Goal: Task Accomplishment & Management: Complete application form

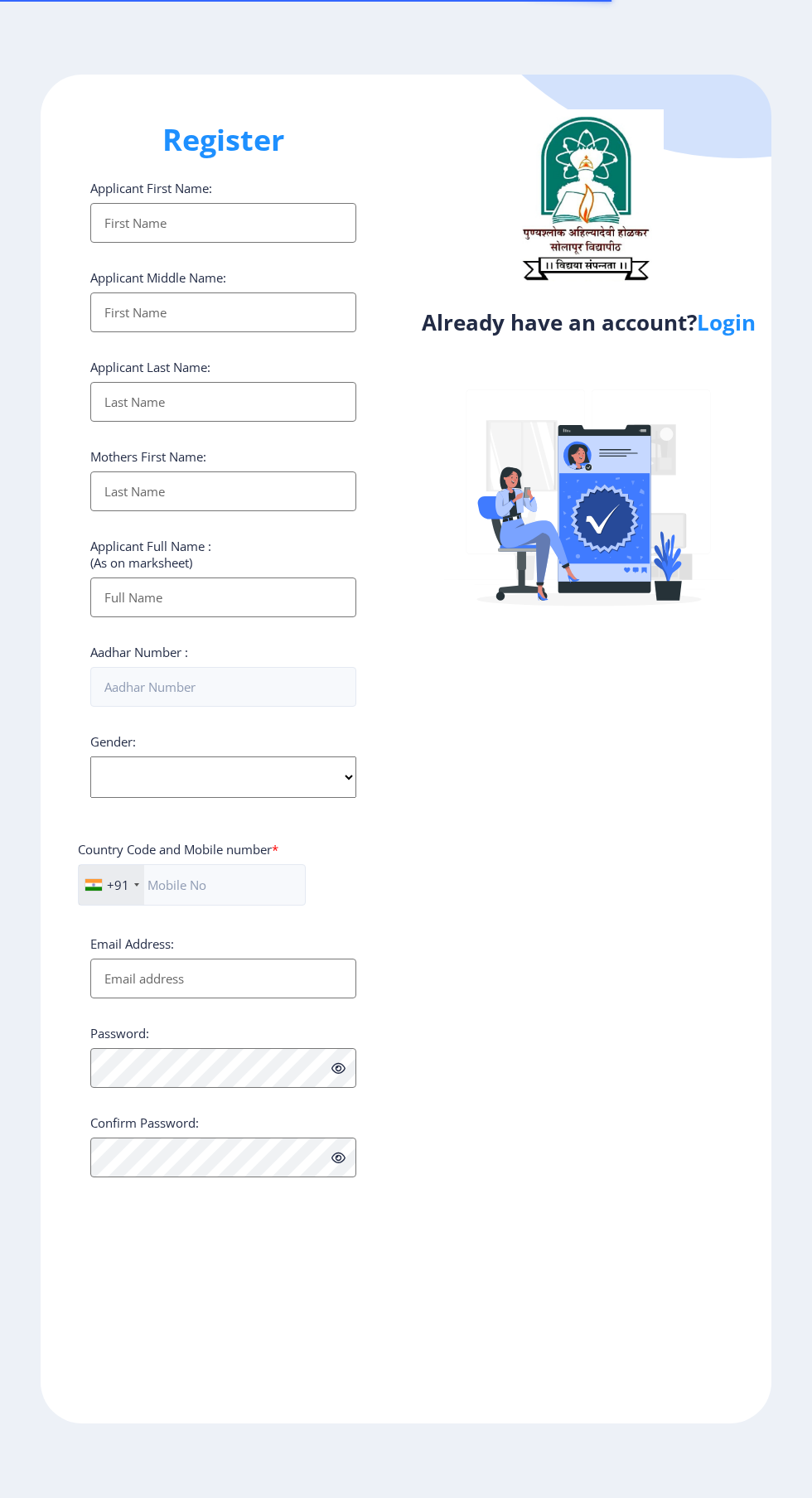
select select
click at [731, 335] on link "Login" at bounding box center [725, 322] width 58 height 30
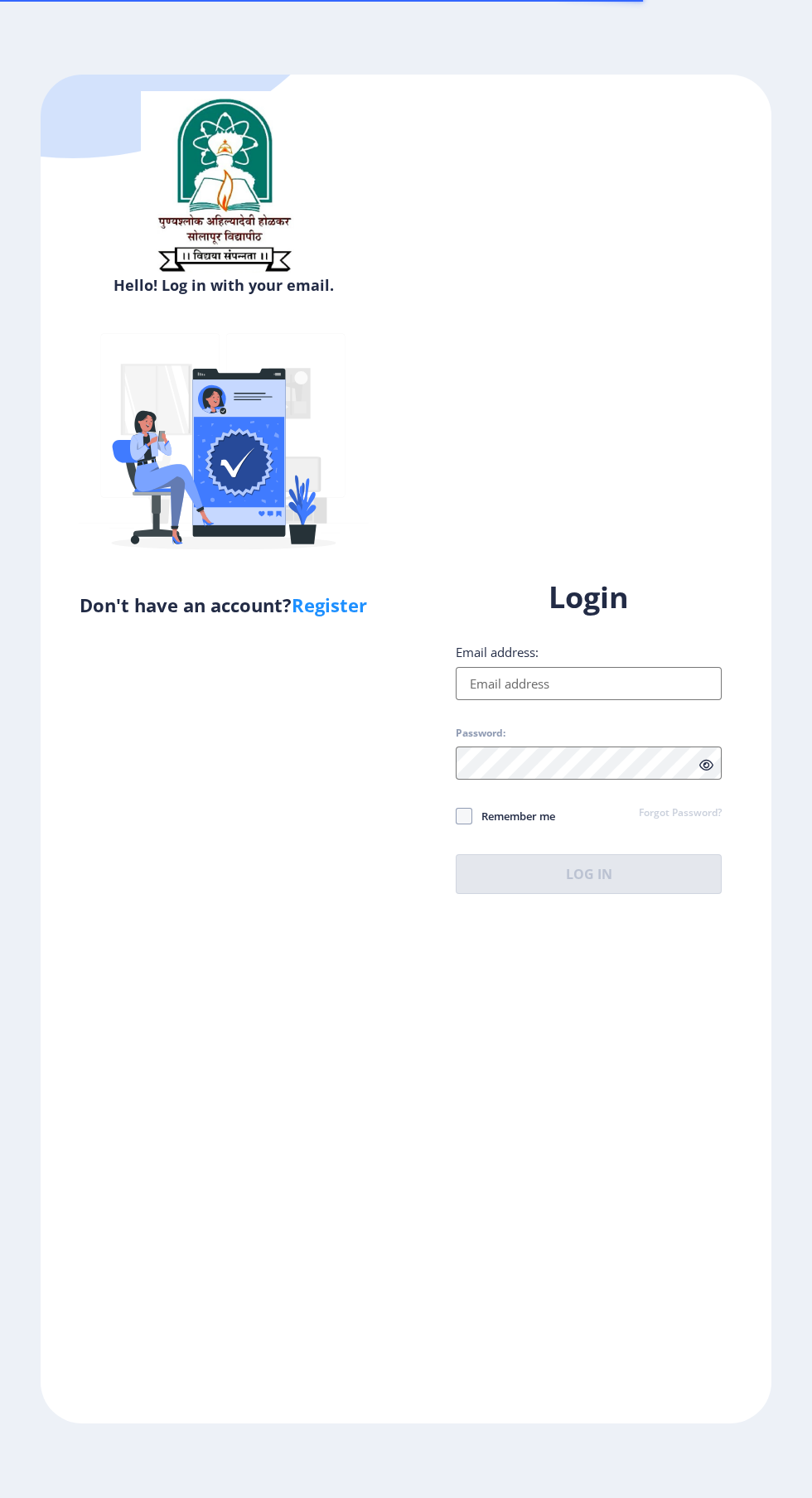
click at [551, 700] on input "Email address:" at bounding box center [588, 683] width 266 height 33
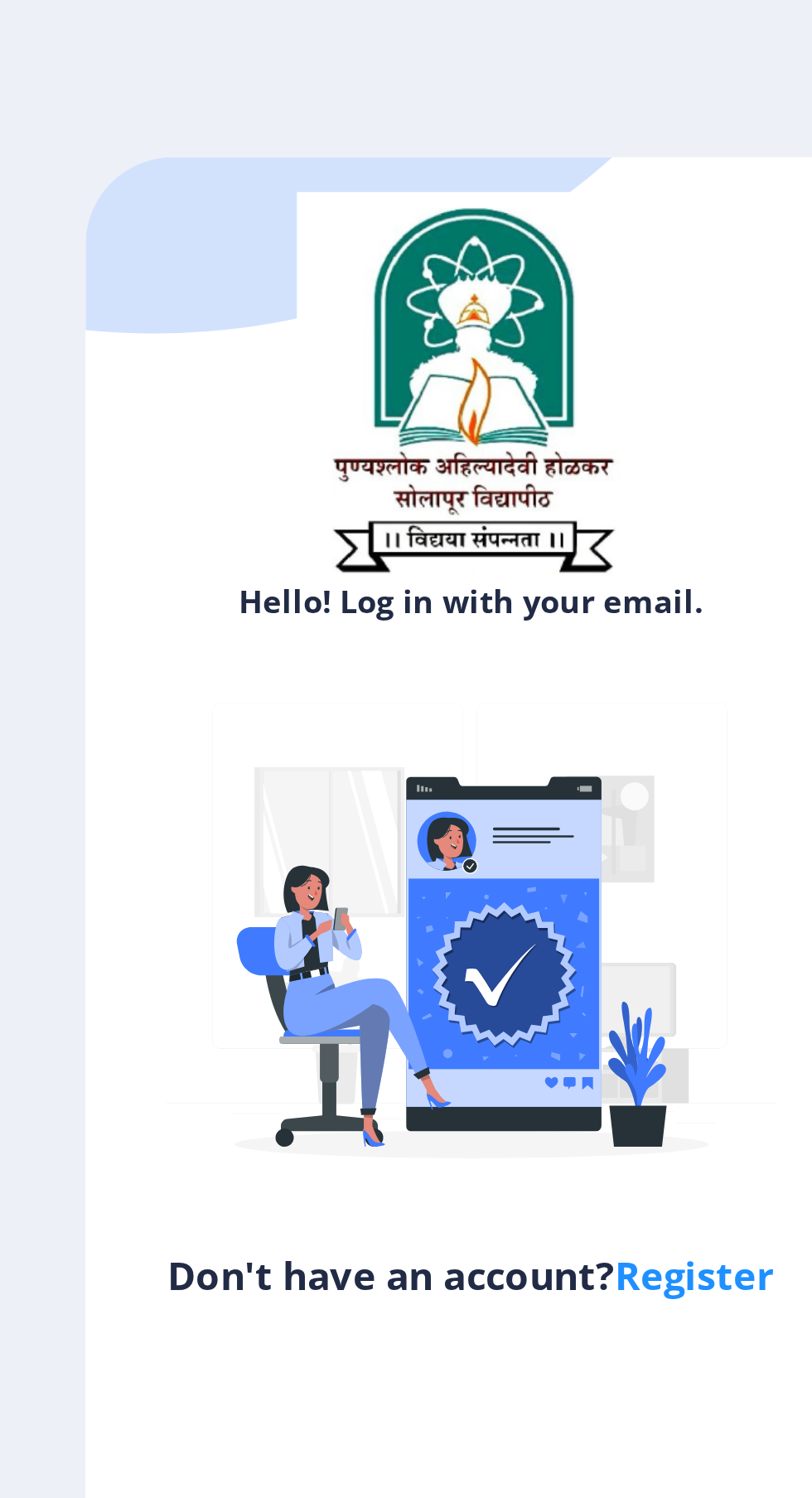
type input "[EMAIL_ADDRESS][DOMAIN_NAME]"
click at [247, 434] on img at bounding box center [223, 446] width 290 height 290
select select
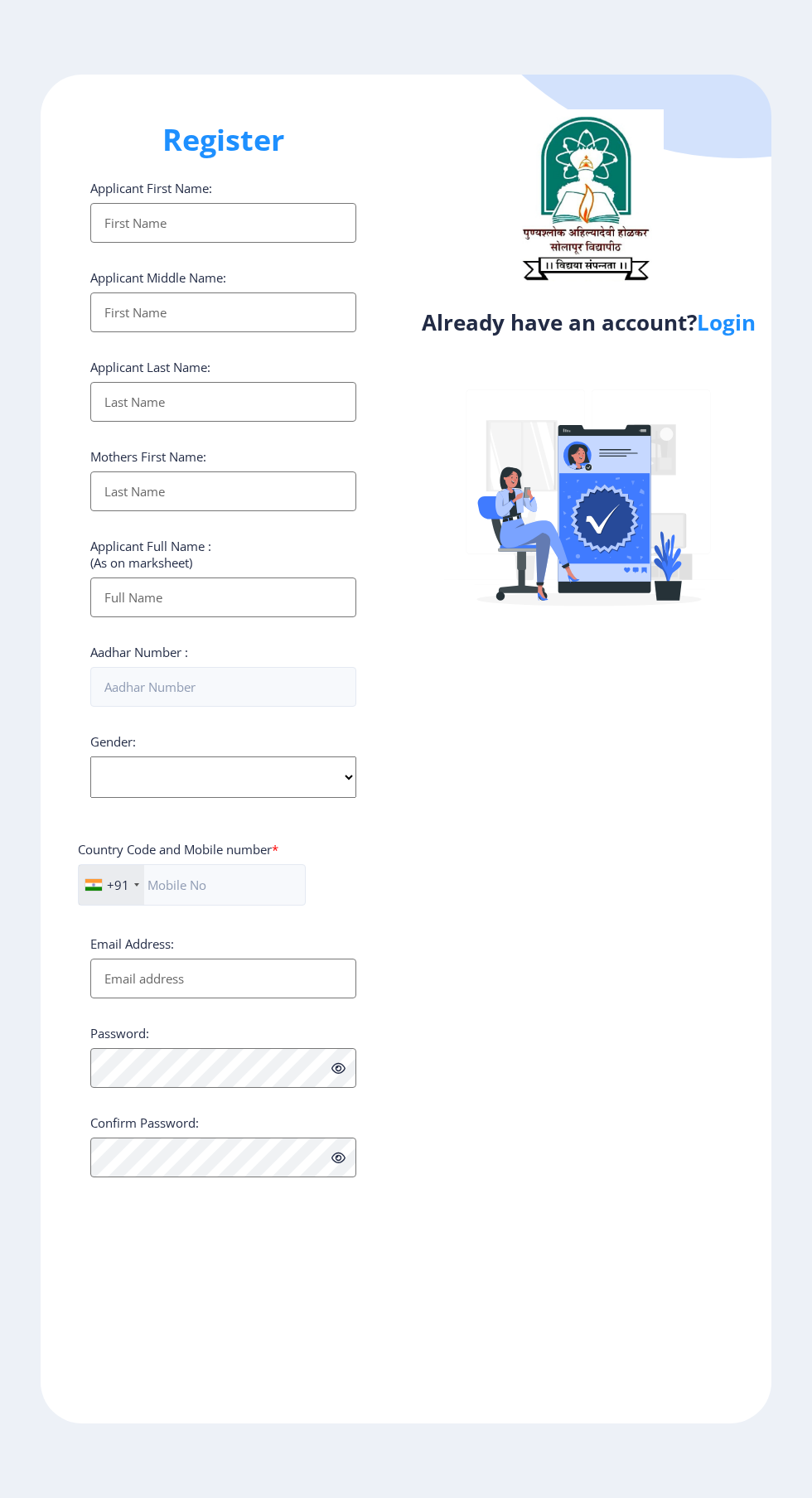
select select
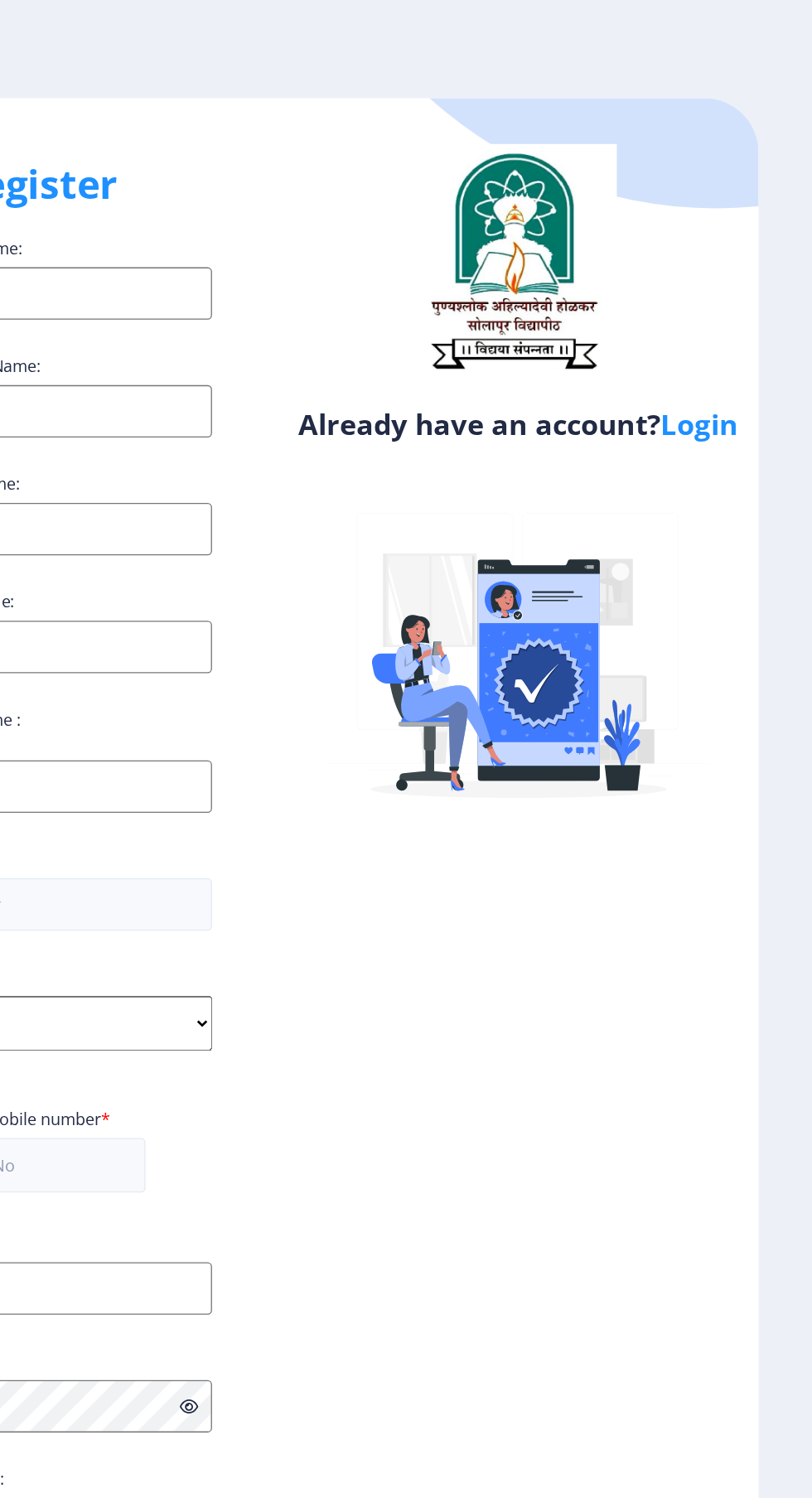
click at [720, 314] on link "Login" at bounding box center [725, 322] width 58 height 30
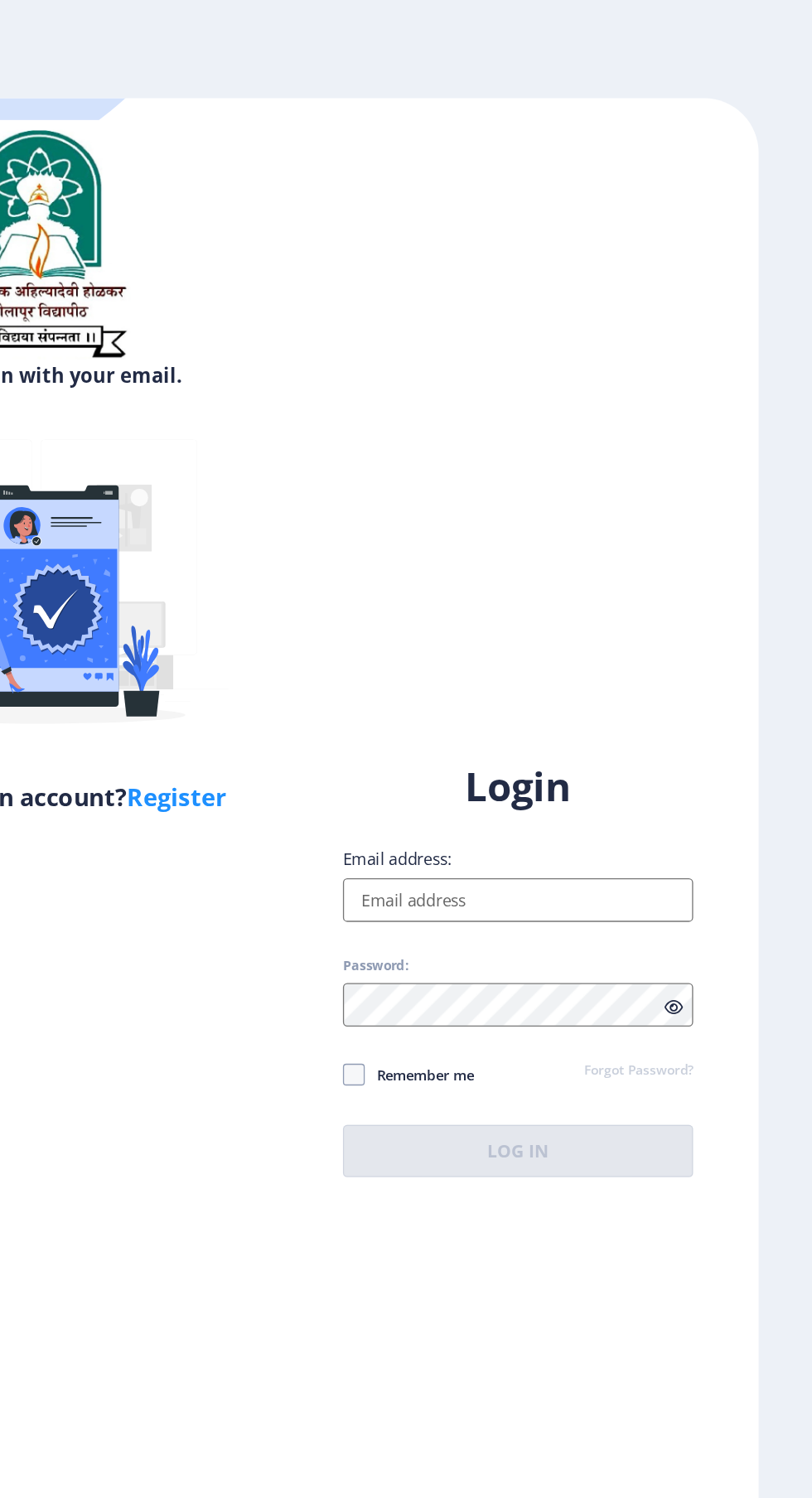
click at [562, 700] on input "Email address:" at bounding box center [588, 683] width 266 height 33
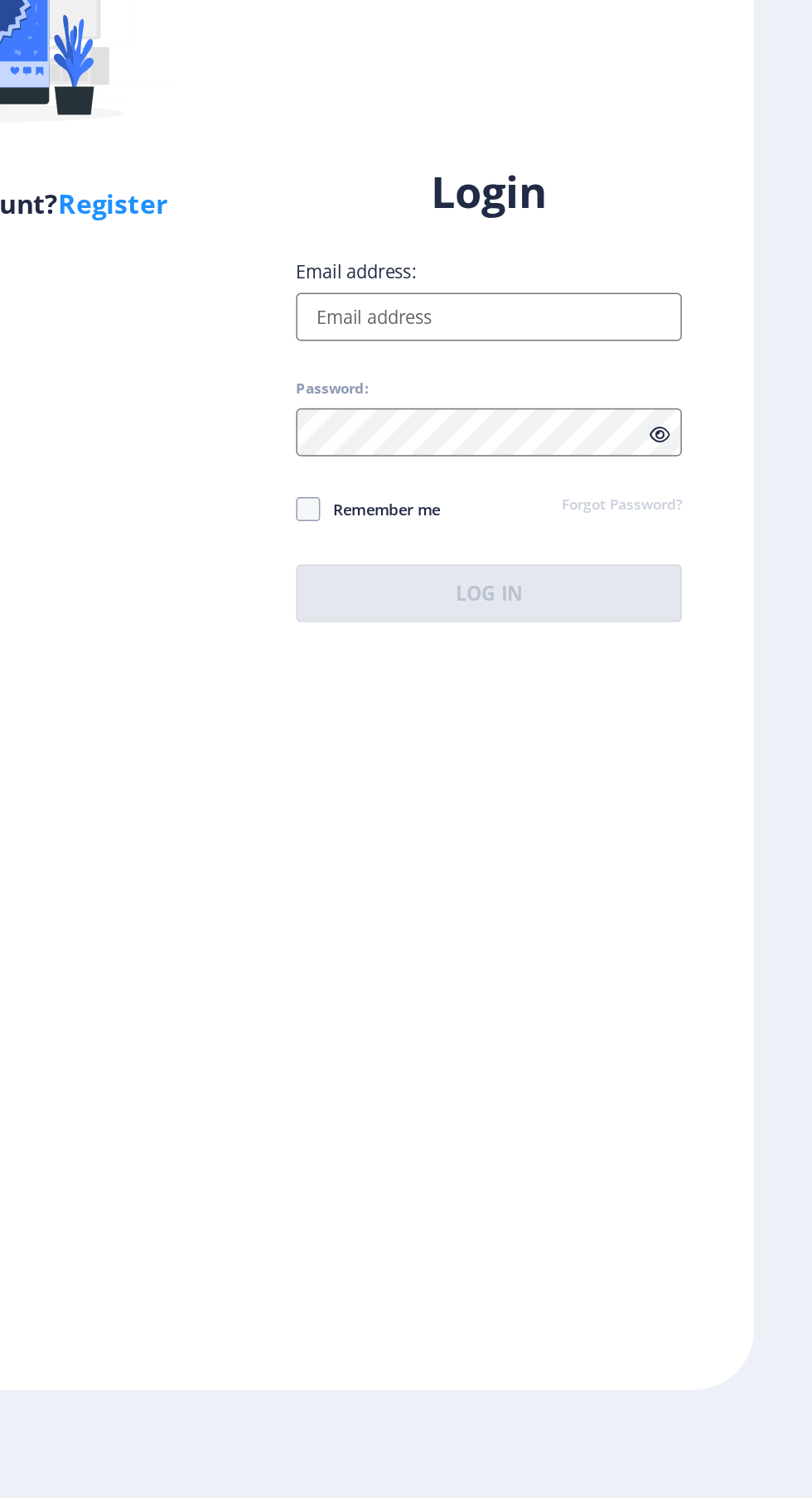
type input "[EMAIL_ADDRESS][DOMAIN_NAME]"
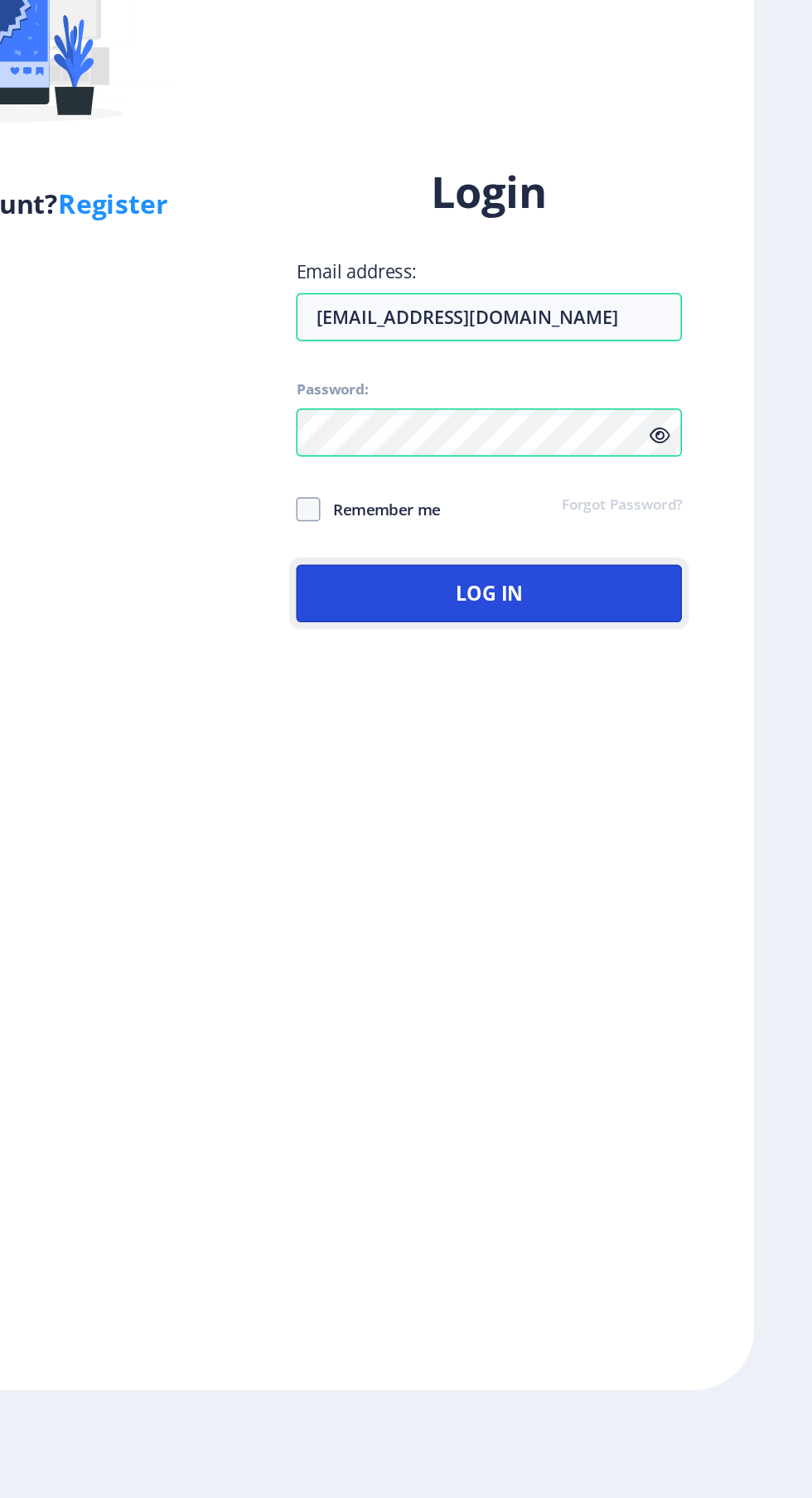
click at [591, 894] on button "Log In" at bounding box center [588, 874] width 266 height 40
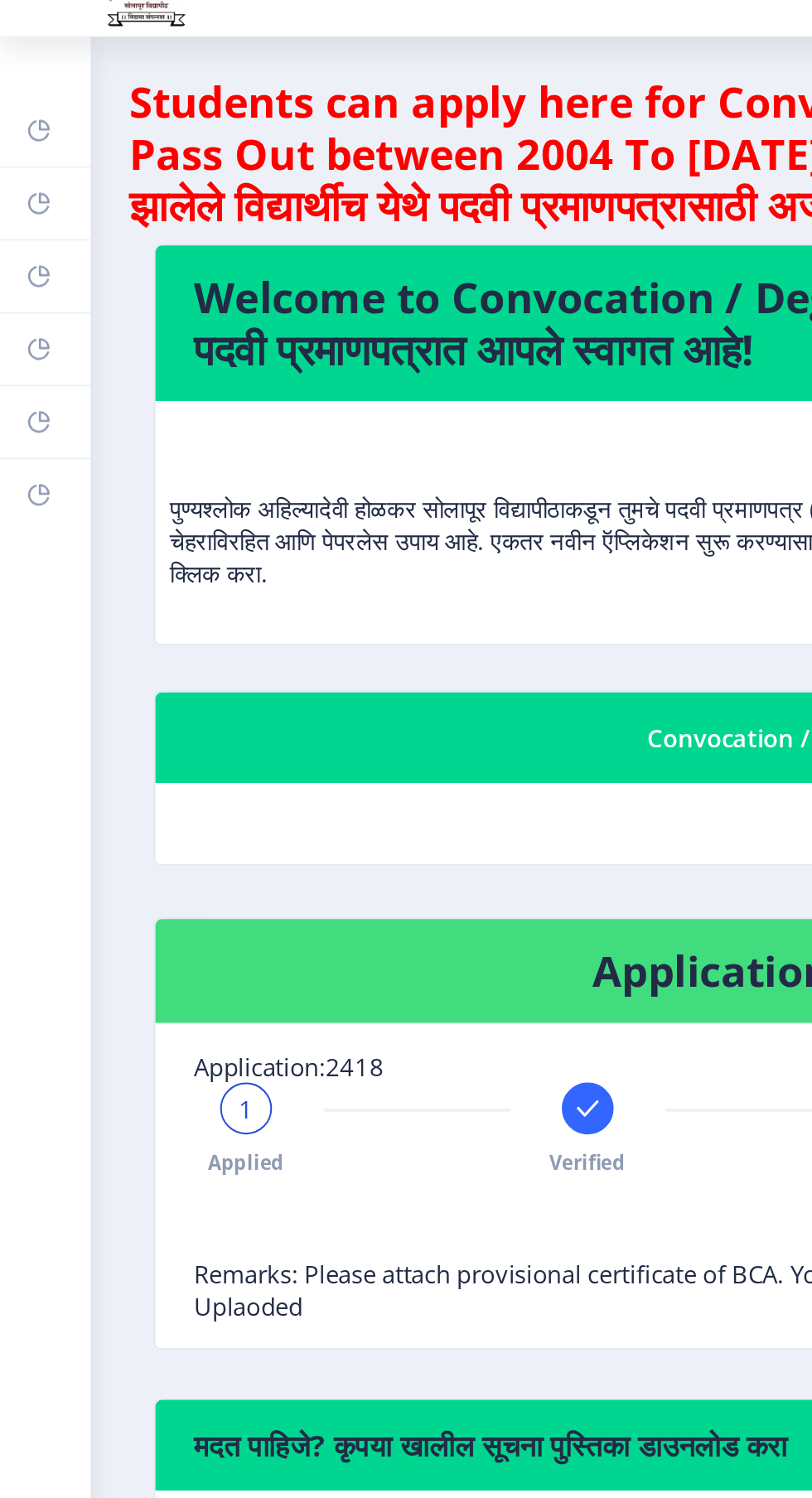
click at [23, 112] on rect at bounding box center [19, 111] width 13 height 13
click at [30, 148] on link "Help/FAQ" at bounding box center [23, 148] width 46 height 37
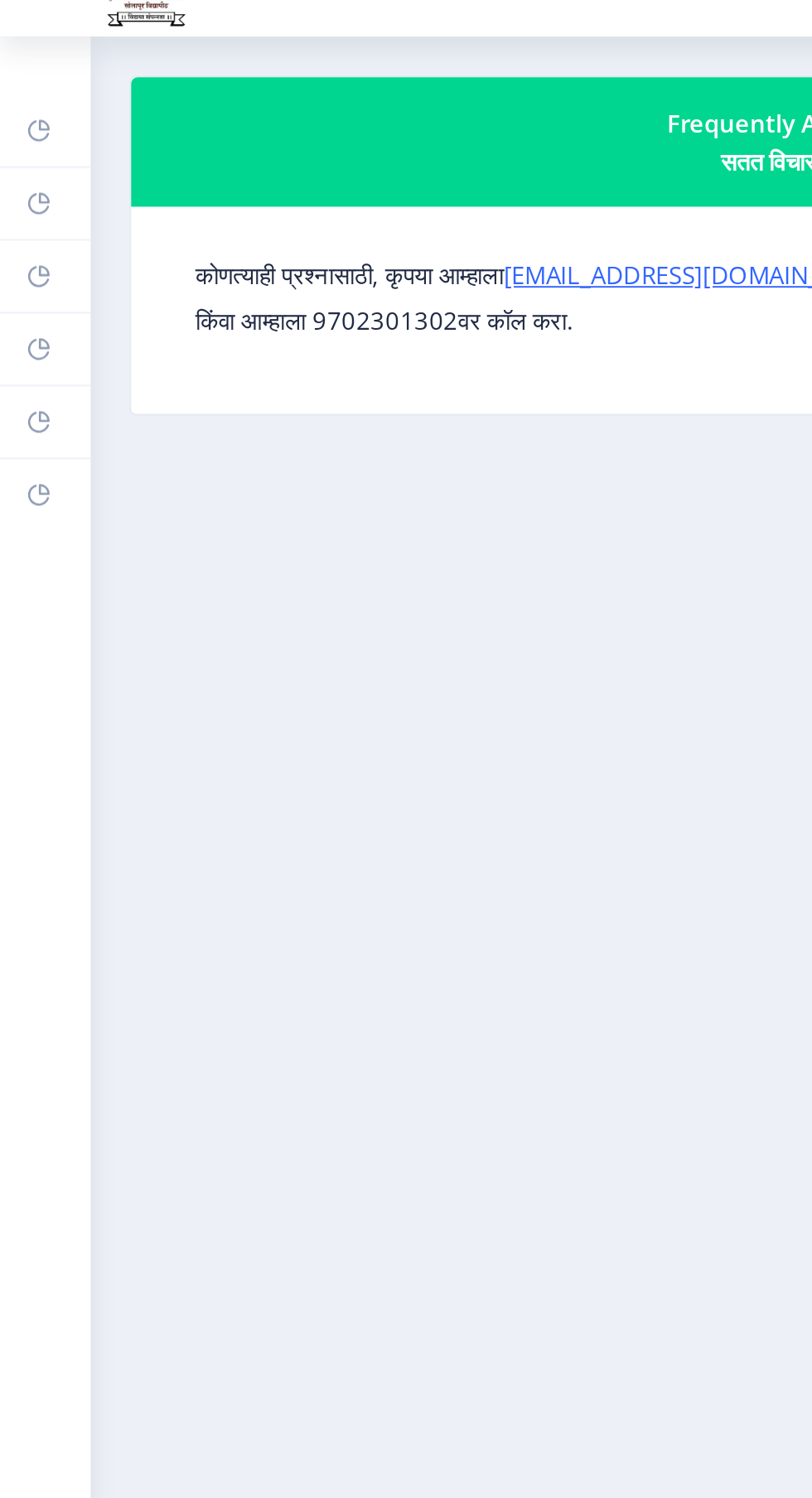
click at [23, 182] on rect at bounding box center [19, 185] width 13 height 13
select select
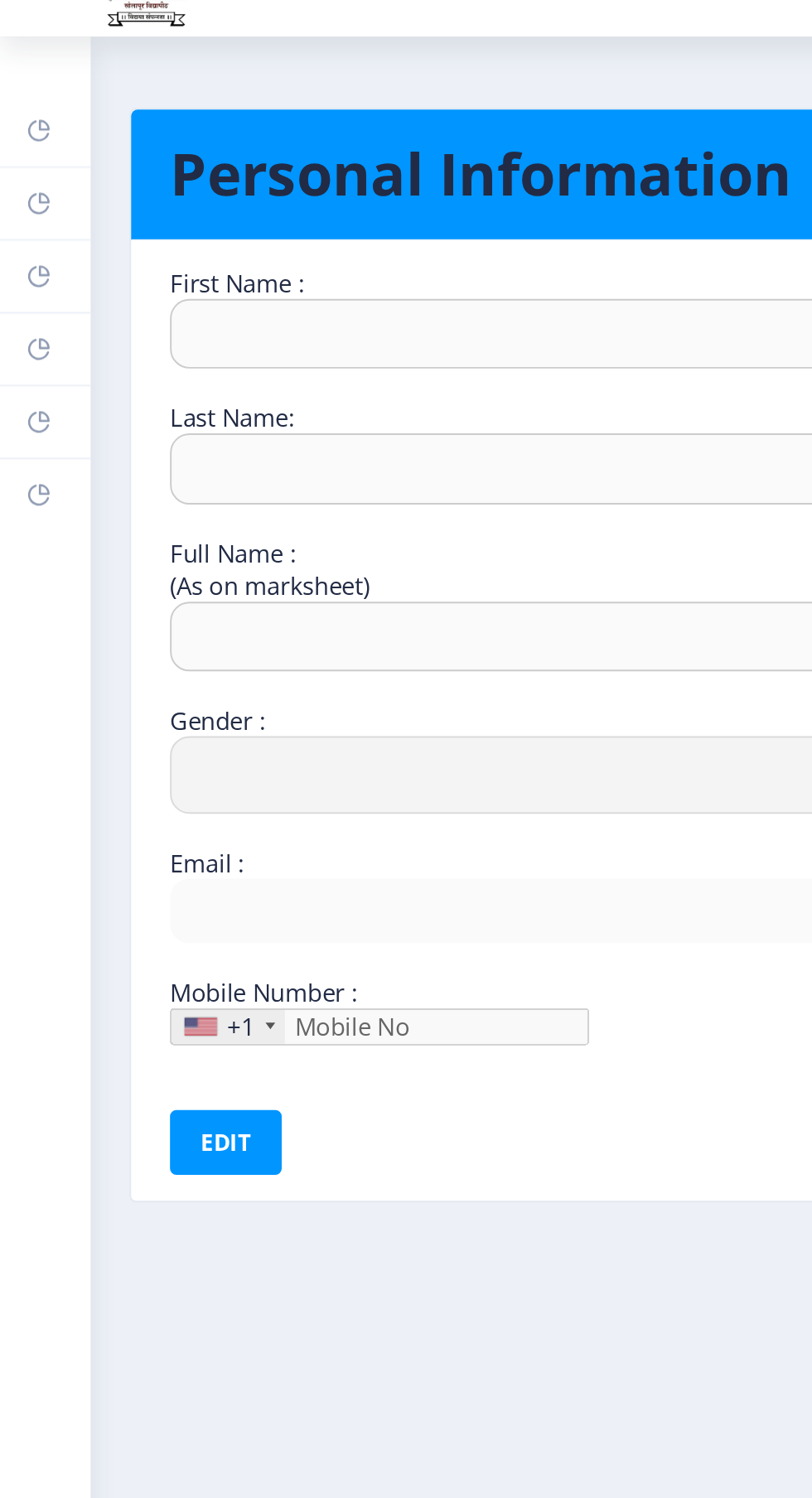
type input "Namrata"
type input "Tapise"
type input "Tapise Namrata Kashinath"
select select "[DEMOGRAPHIC_DATA]"
type input "[EMAIL_ADDRESS][DOMAIN_NAME]"
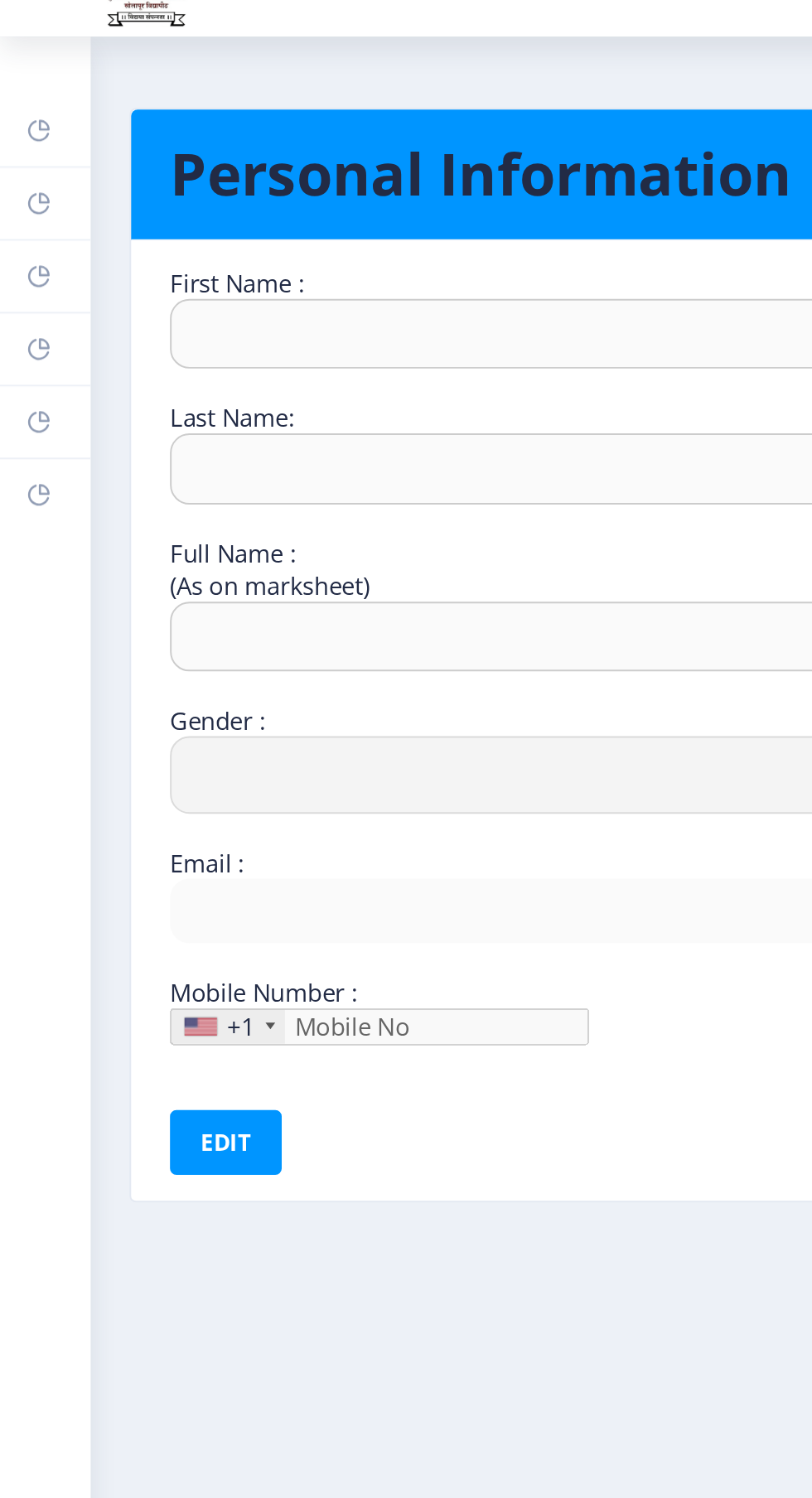
type input "8830960298"
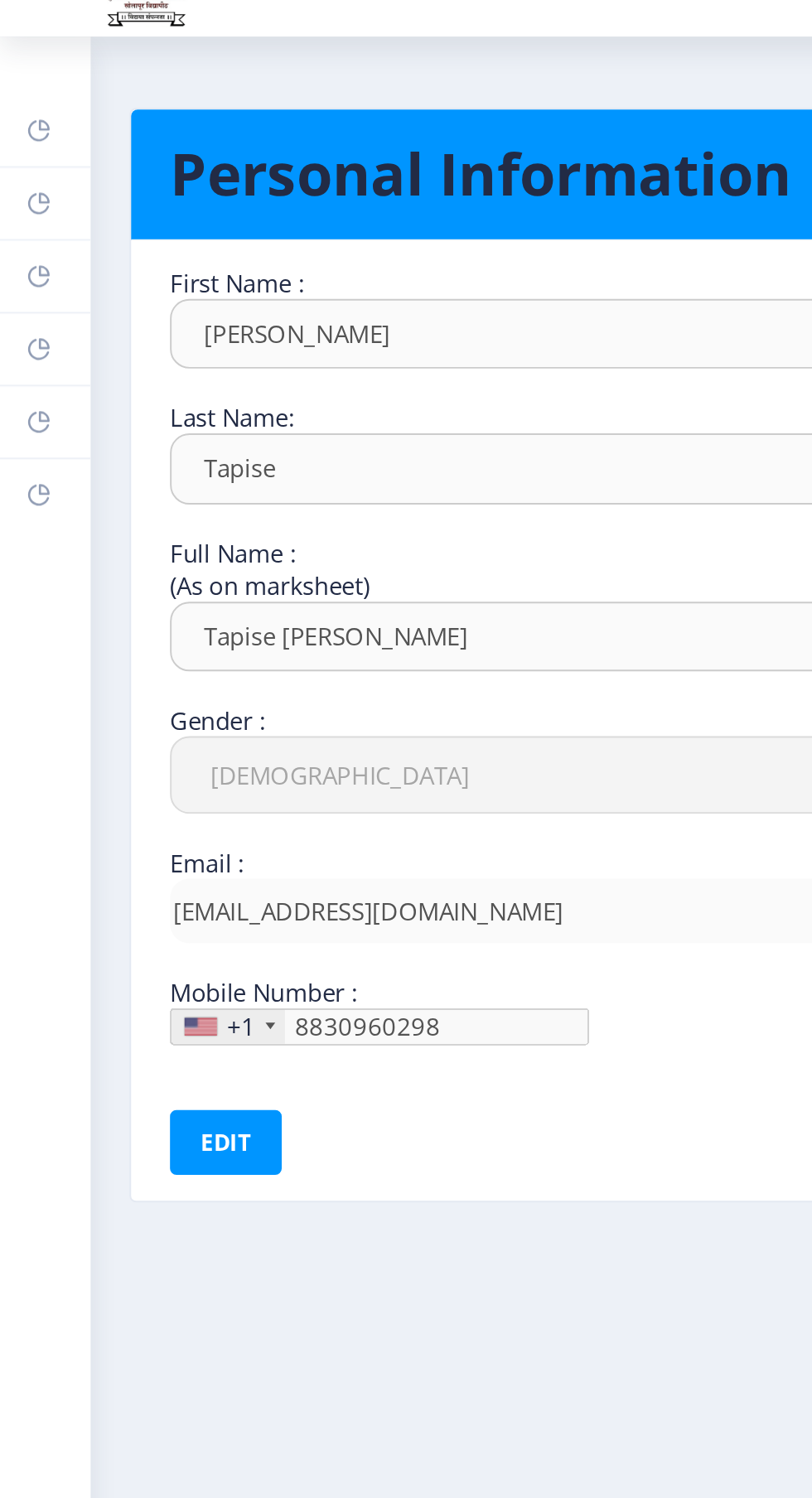
click at [24, 220] on rect at bounding box center [19, 222] width 13 height 13
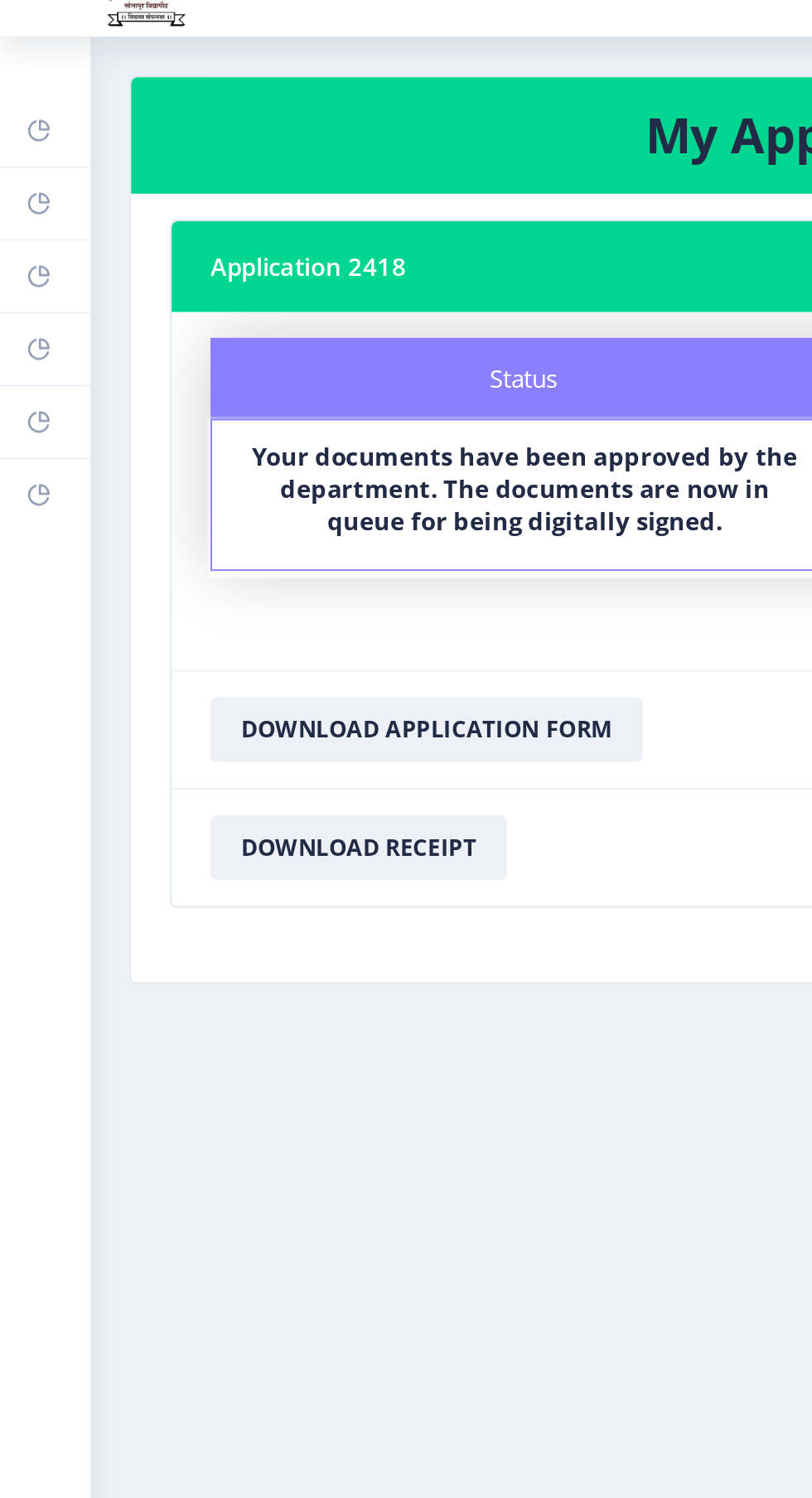
click at [24, 235] on link "Myapplication" at bounding box center [23, 223] width 46 height 37
click at [27, 261] on link "Payment issue" at bounding box center [23, 261] width 46 height 37
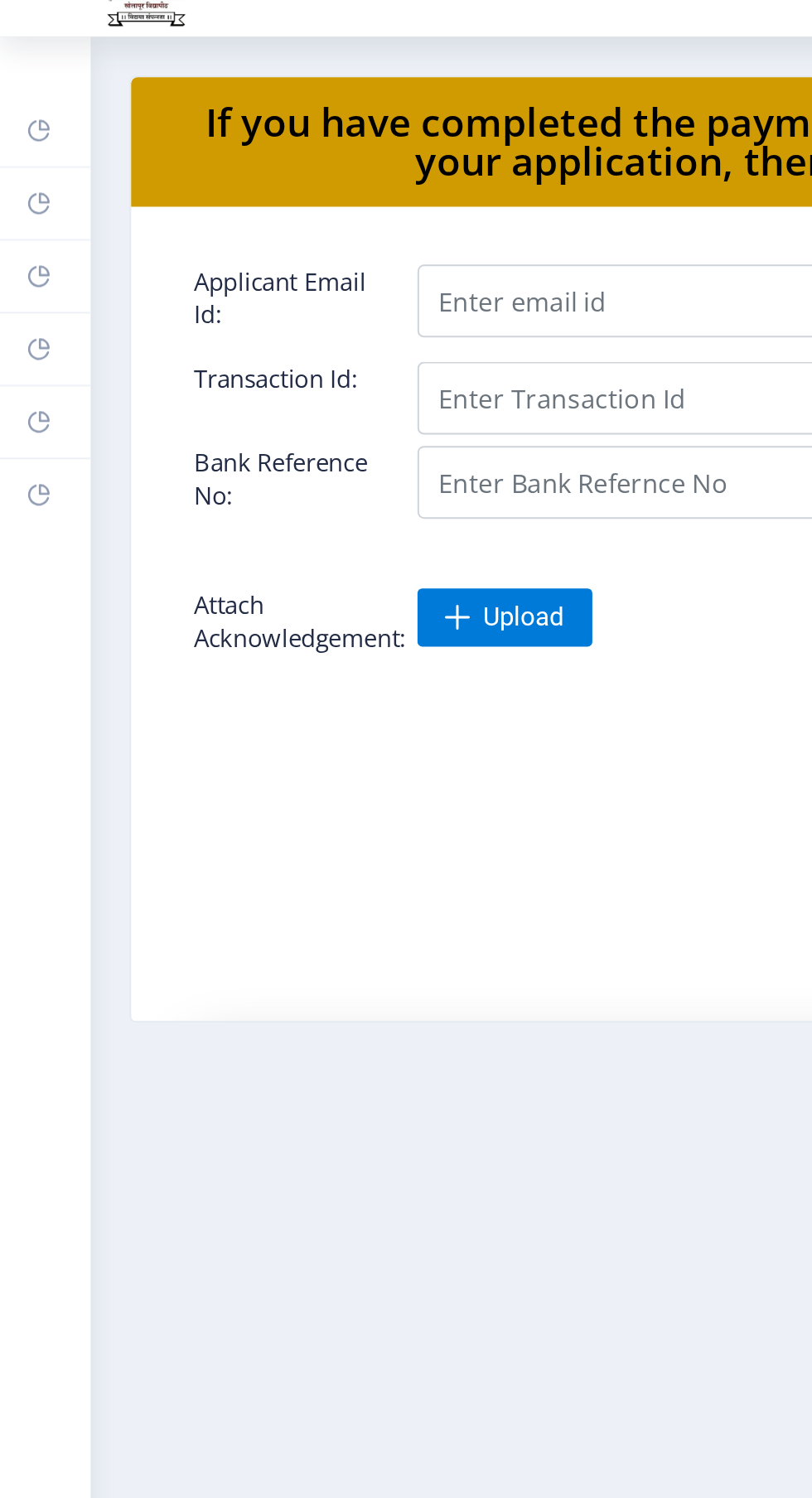
click at [23, 294] on rect at bounding box center [19, 297] width 13 height 13
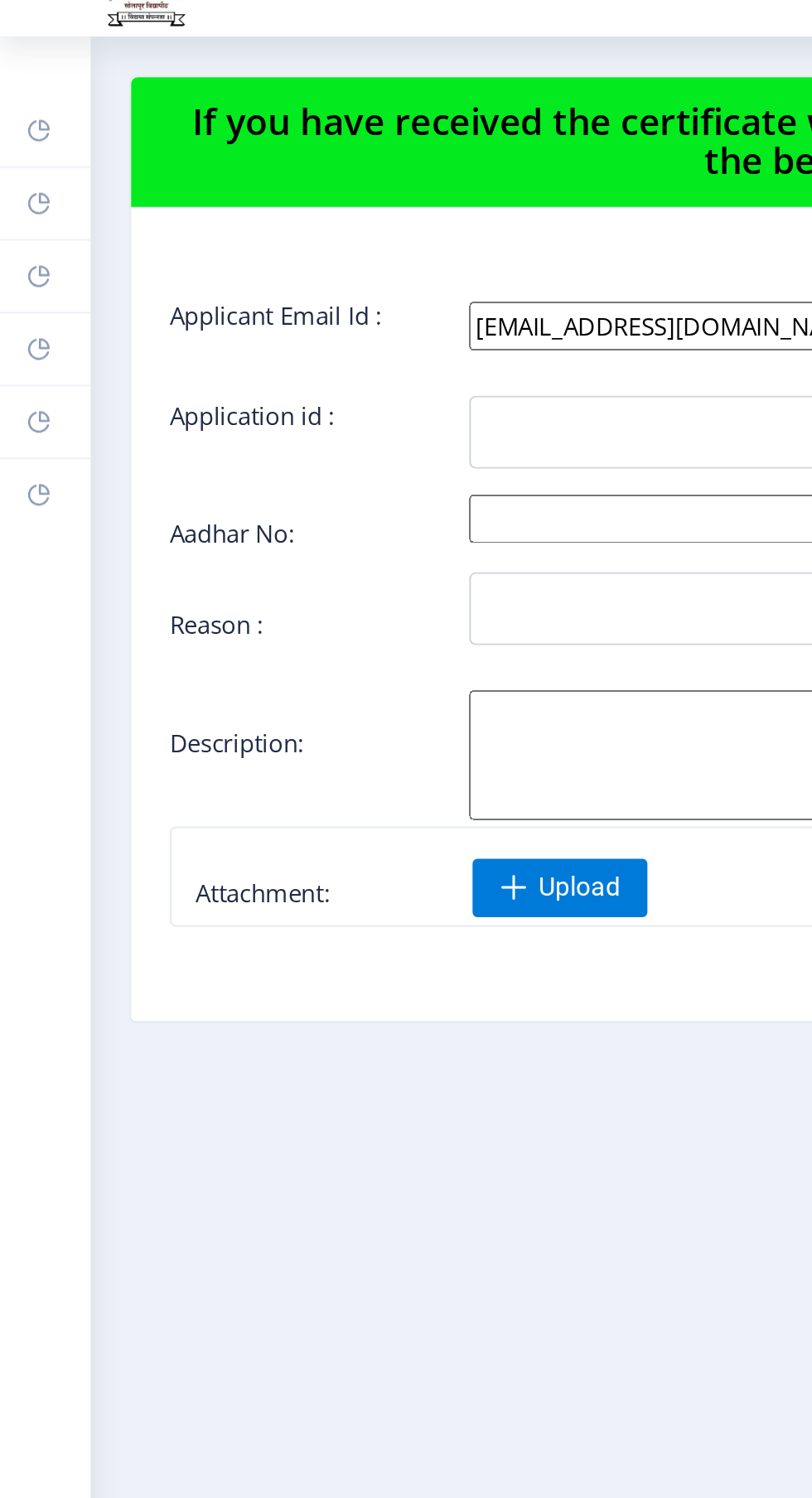
click at [24, 257] on icon at bounding box center [23, 257] width 6 height 6
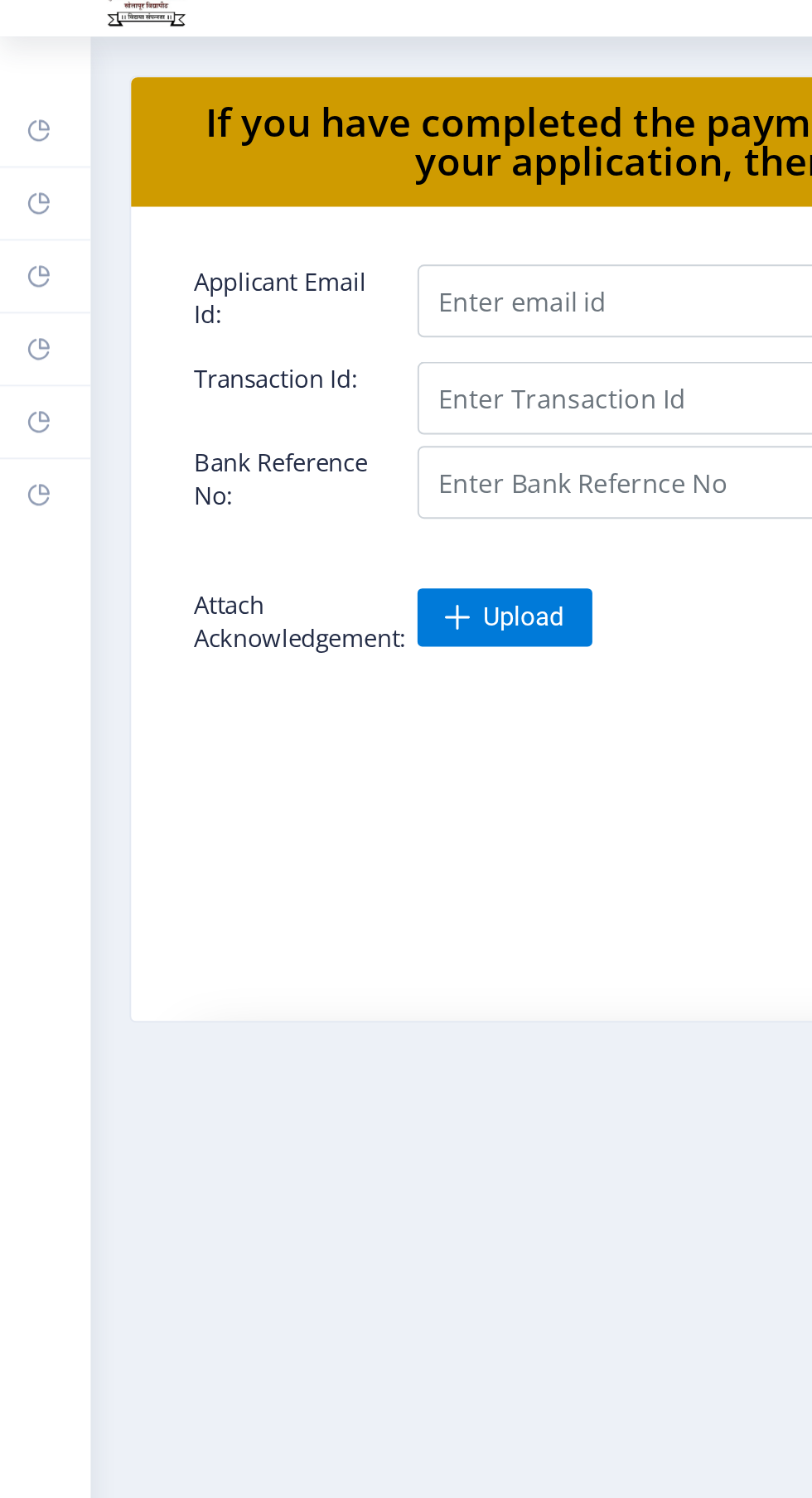
click at [16, 219] on icon at bounding box center [19, 223] width 10 height 10
